Goal: Task Accomplishment & Management: Use online tool/utility

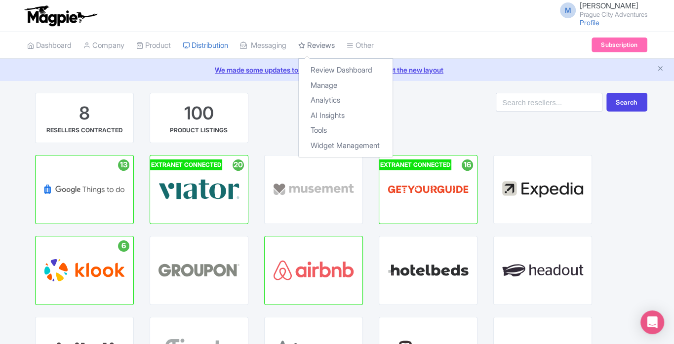
click at [332, 42] on link "Reviews" at bounding box center [316, 45] width 37 height 27
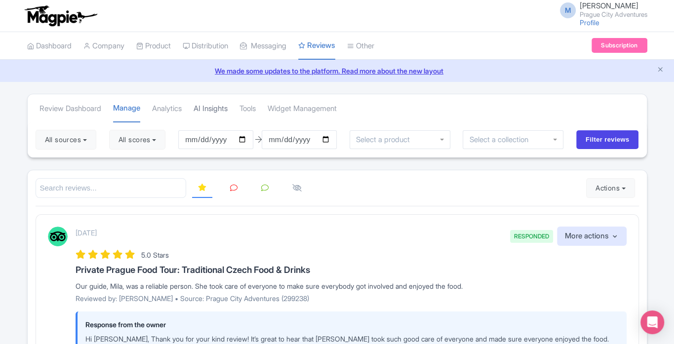
click at [221, 105] on link "AI Insights" at bounding box center [210, 108] width 34 height 27
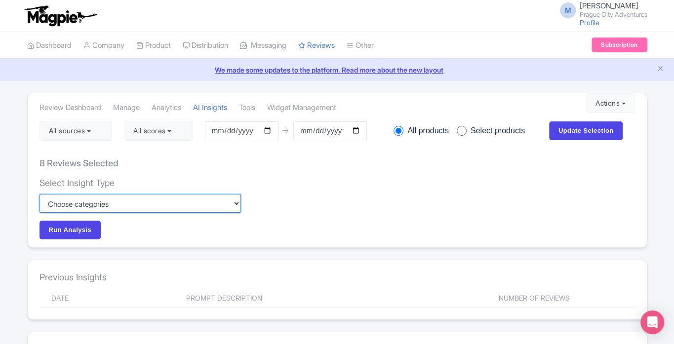
click at [201, 202] on select "Custom Choose categories Staff names - both positive and negative context Probl…" at bounding box center [139, 203] width 201 height 19
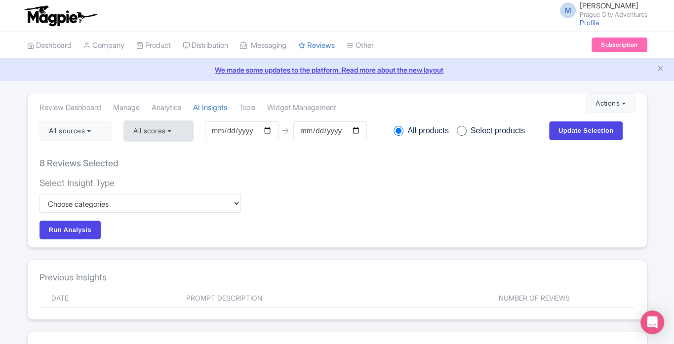
click at [167, 130] on button "All scores" at bounding box center [158, 131] width 69 height 20
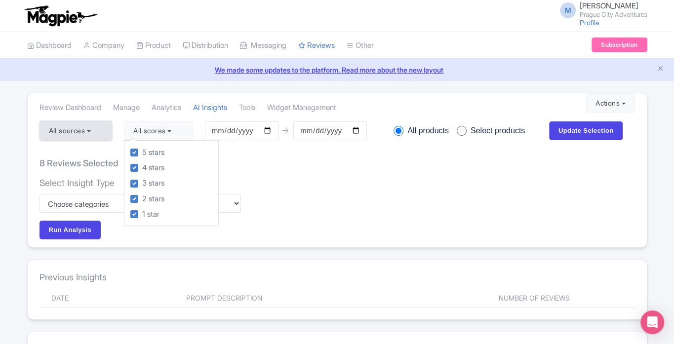
click at [93, 125] on button "All sources" at bounding box center [75, 131] width 73 height 20
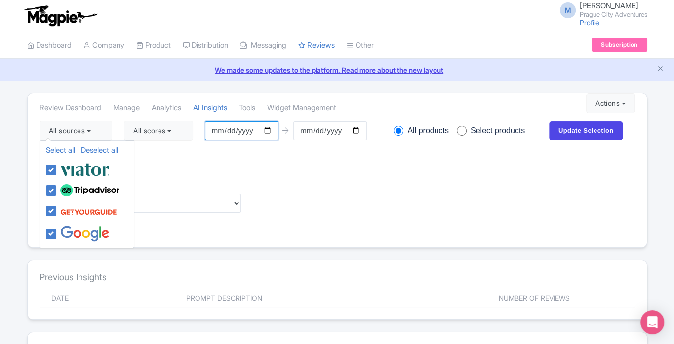
click at [271, 136] on input "[DATE]" at bounding box center [242, 130] width 74 height 19
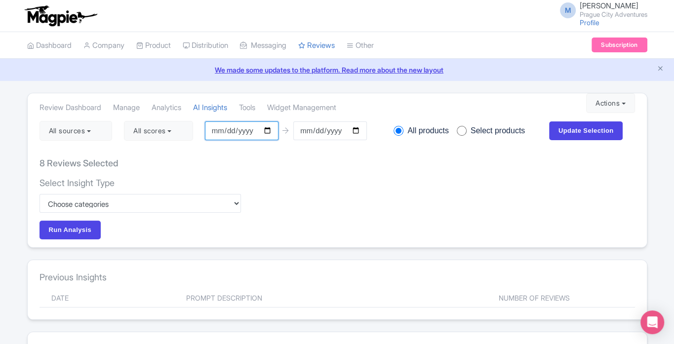
click at [269, 131] on input "[DATE]" at bounding box center [242, 130] width 74 height 19
type input "[DATE]"
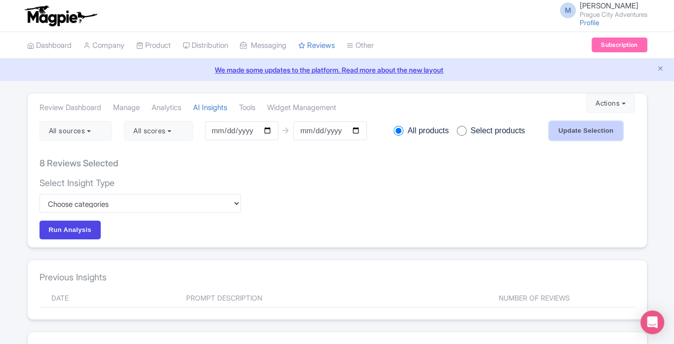
click at [579, 130] on input "Update Selection" at bounding box center [586, 130] width 74 height 19
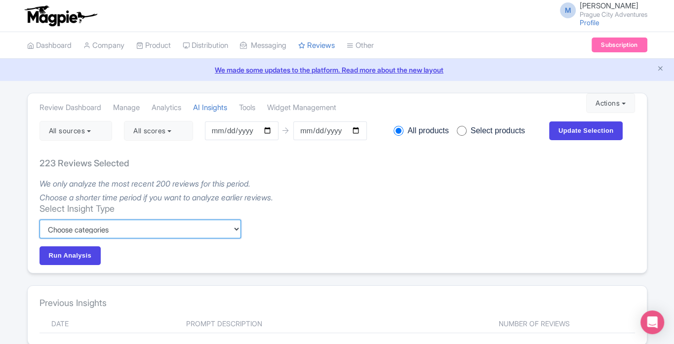
click at [216, 232] on select "Custom Choose categories Staff names - both positive and negative context Probl…" at bounding box center [139, 229] width 201 height 19
select select "6bef8b30-fdb9-429f-9c55-18283ca3c702"
click at [39, 220] on select "Custom Choose categories Staff names - both positive and negative context Probl…" at bounding box center [139, 229] width 201 height 19
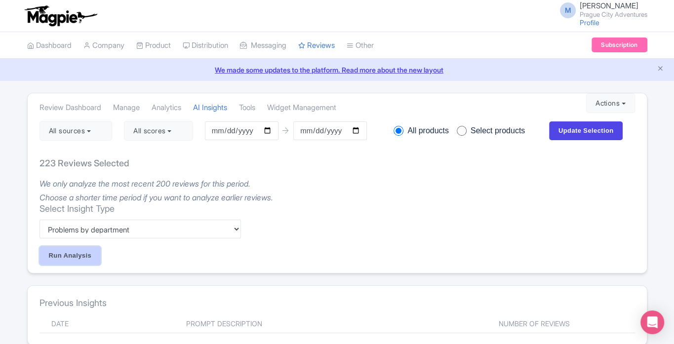
click at [83, 253] on input "Run Analysis" at bounding box center [70, 255] width 62 height 19
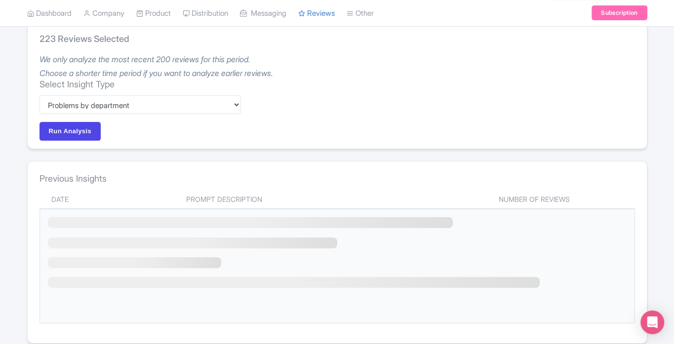
scroll to position [126, 0]
drag, startPoint x: 672, startPoint y: 105, endPoint x: 674, endPoint y: 170, distance: 65.2
click at [673, 170] on html "M [PERSON_NAME] Prague City Adventures Profile Users Settings Sign out Dashboar…" at bounding box center [337, 46] width 674 height 344
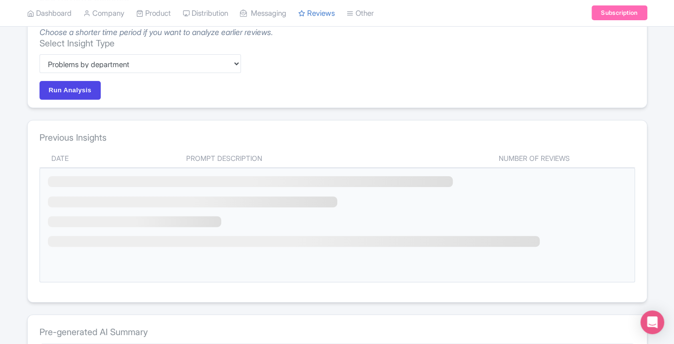
scroll to position [0, 0]
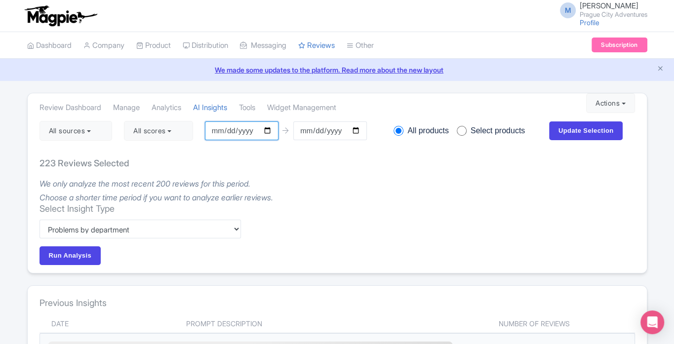
click at [274, 132] on input "[DATE]" at bounding box center [242, 130] width 74 height 19
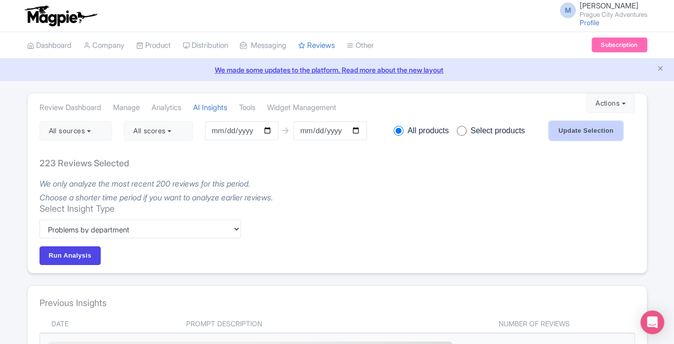
click at [593, 125] on input "Update Selection" at bounding box center [586, 130] width 74 height 19
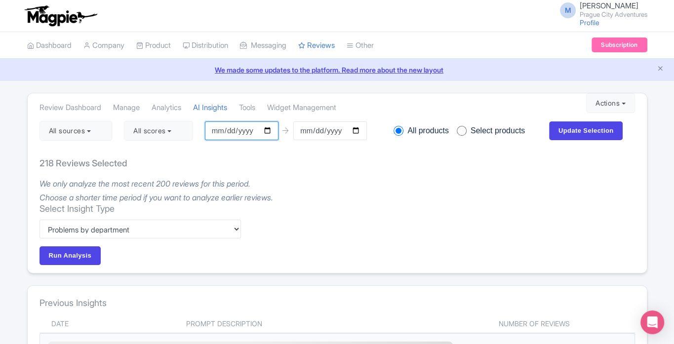
click at [272, 131] on input "[DATE]" at bounding box center [242, 130] width 74 height 19
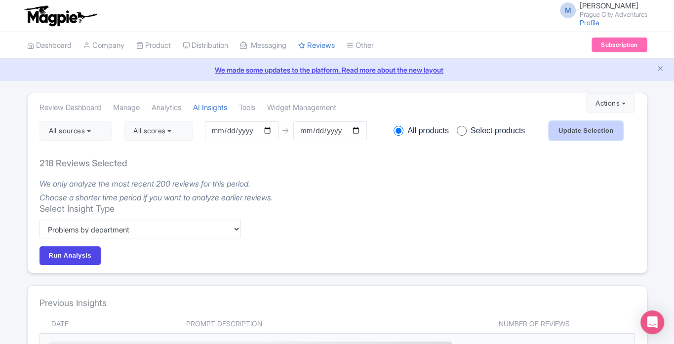
click at [574, 133] on input "Update Selection" at bounding box center [586, 130] width 74 height 19
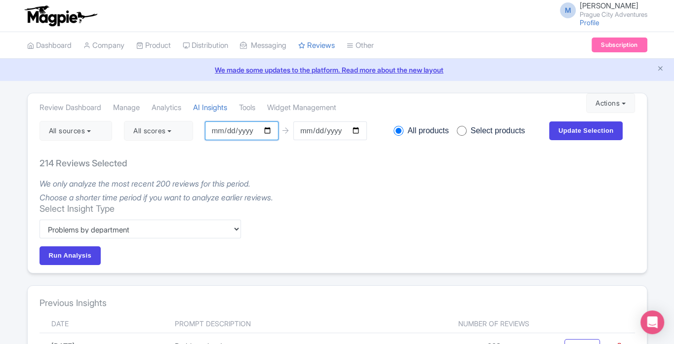
click at [270, 135] on input "[DATE]" at bounding box center [242, 130] width 74 height 19
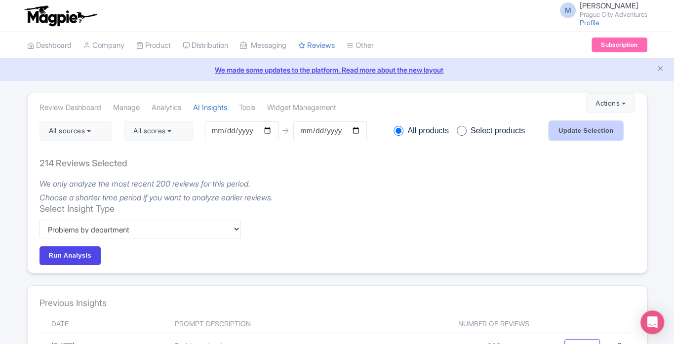
click at [587, 128] on input "Update Selection" at bounding box center [586, 130] width 74 height 19
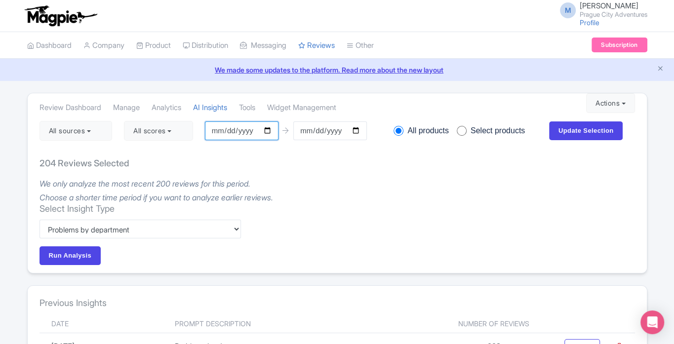
click at [274, 132] on input "[DATE]" at bounding box center [242, 130] width 74 height 19
type input "[DATE]"
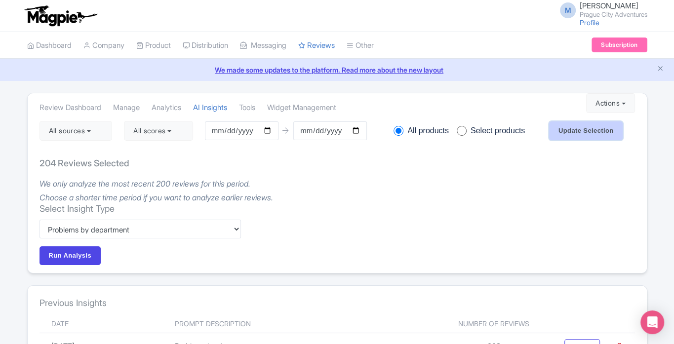
click at [588, 134] on input "Update Selection" at bounding box center [586, 130] width 74 height 19
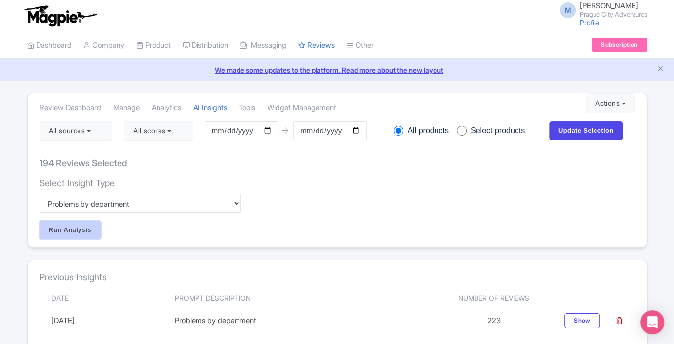
click at [69, 230] on input "Run Analysis" at bounding box center [70, 230] width 62 height 19
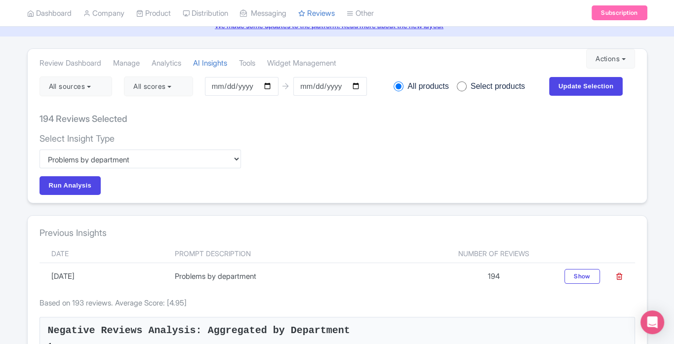
scroll to position [40, 0]
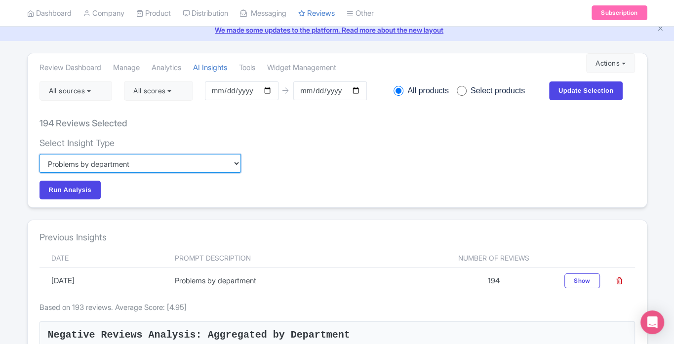
click at [122, 167] on select "Custom Choose categories Staff names - both positive and negative context Probl…" at bounding box center [139, 163] width 201 height 19
select select "8478e793-1016-4c17-a40c-76e83fa12987"
click at [39, 154] on select "Custom Choose categories Staff names - both positive and negative context Probl…" at bounding box center [139, 163] width 201 height 19
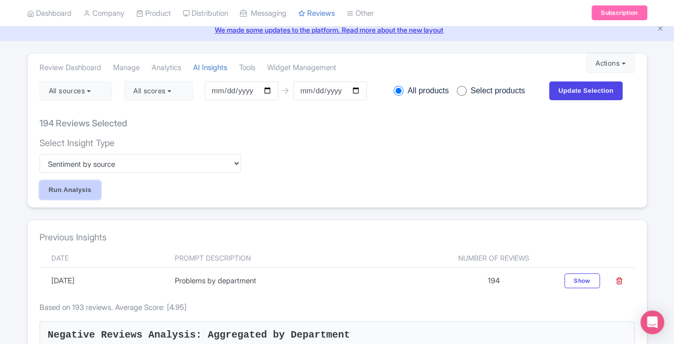
click at [39, 185] on input "Run Analysis" at bounding box center [70, 190] width 62 height 19
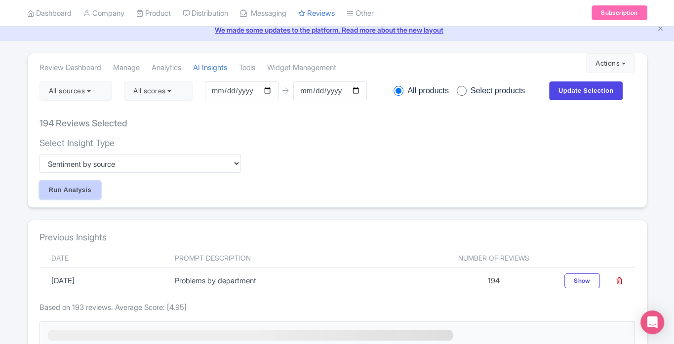
click at [62, 191] on input "Run Analysis" at bounding box center [70, 190] width 62 height 19
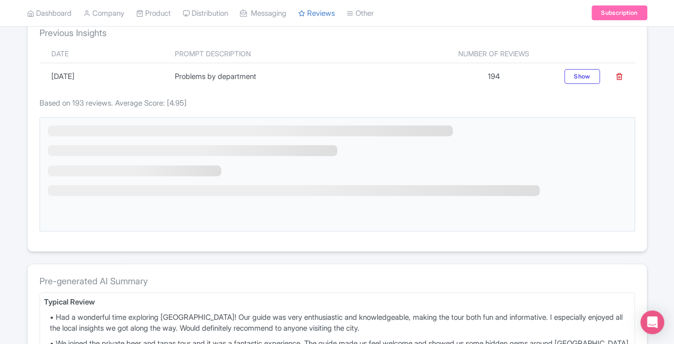
scroll to position [247, 0]
